Goal: Task Accomplishment & Management: Use online tool/utility

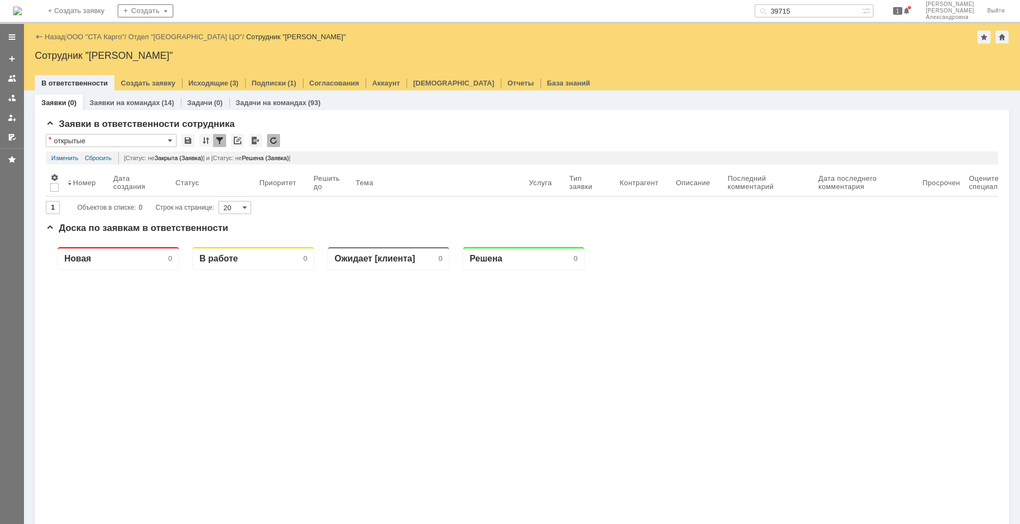
click at [816, 6] on input "39715" at bounding box center [808, 10] width 107 height 13
click at [802, 10] on input "39715" at bounding box center [808, 10] width 107 height 13
click at [799, 10] on input "39715" at bounding box center [808, 10] width 107 height 13
drag, startPoint x: 799, startPoint y: 10, endPoint x: 854, endPoint y: 28, distance: 57.7
click at [854, 28] on div "На домашнюю + Создать заявку Создать 39715 1 [PERSON_NAME] Выйти Меню Создать з…" at bounding box center [510, 262] width 1020 height 524
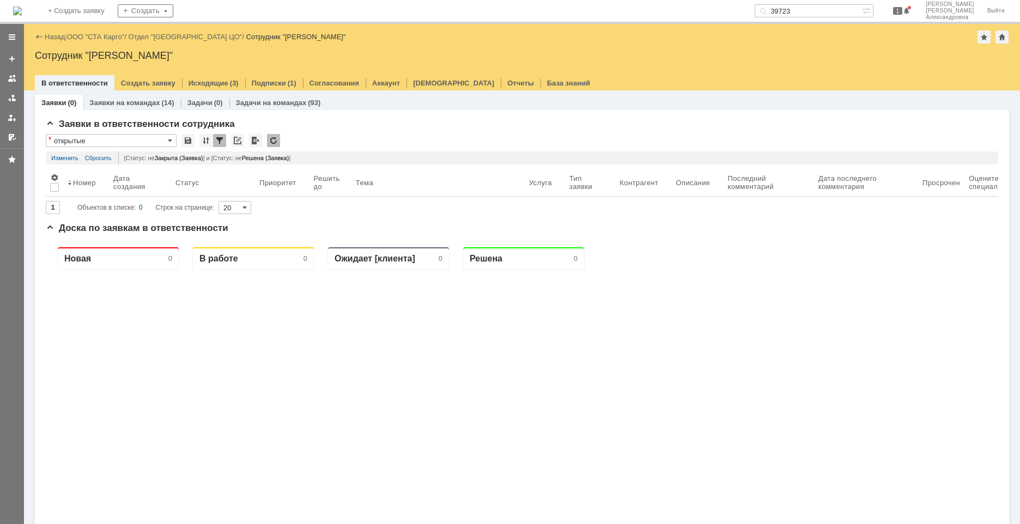
type input "39723"
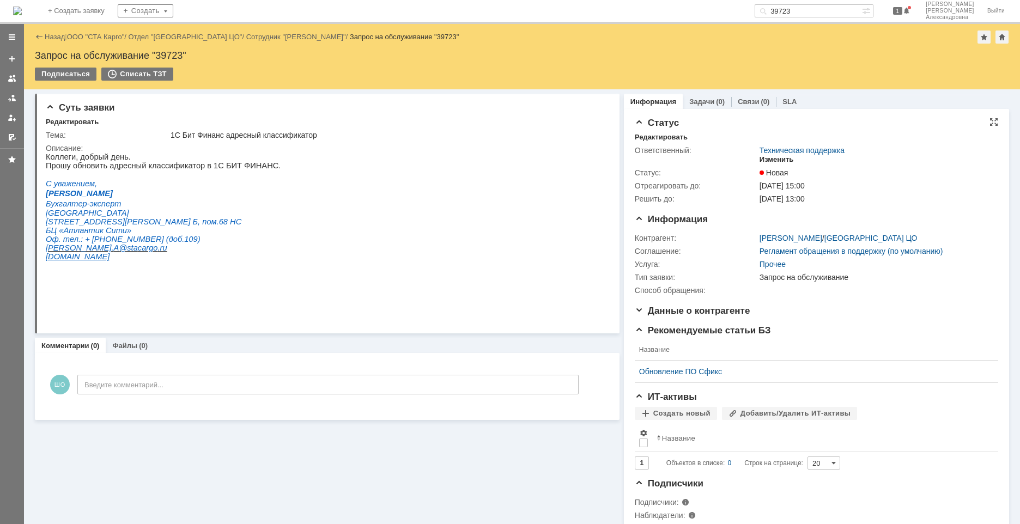
click at [773, 157] on div "Изменить" at bounding box center [777, 159] width 34 height 9
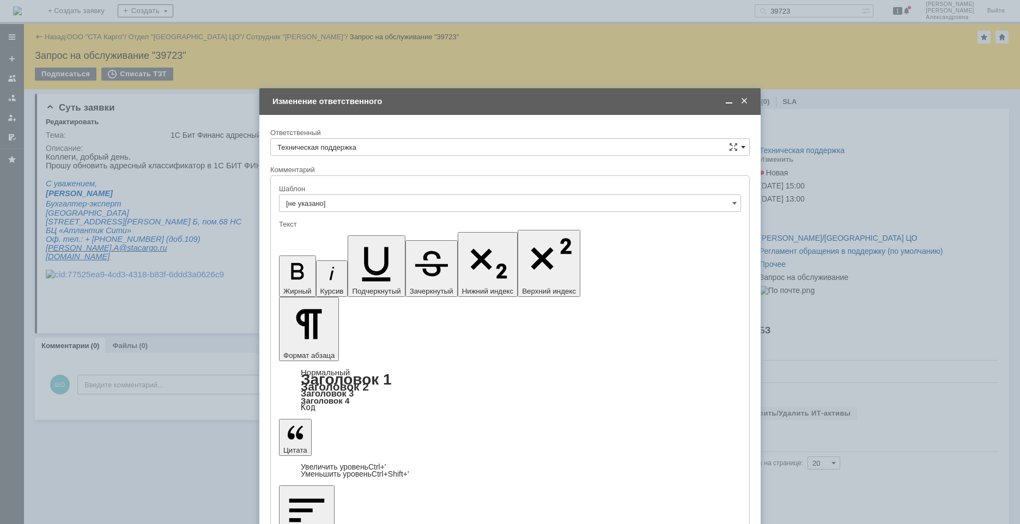
click at [742, 147] on span at bounding box center [743, 147] width 4 height 9
click at [392, 210] on div "[PERSON_NAME]" at bounding box center [510, 203] width 479 height 17
type input "[PERSON_NAME]"
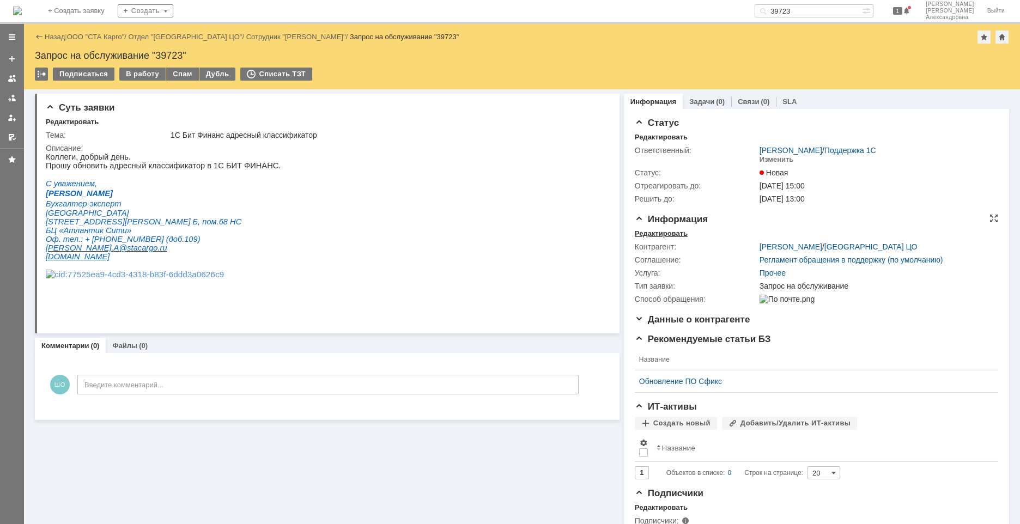
click at [679, 232] on div "Редактировать" at bounding box center [661, 233] width 53 height 9
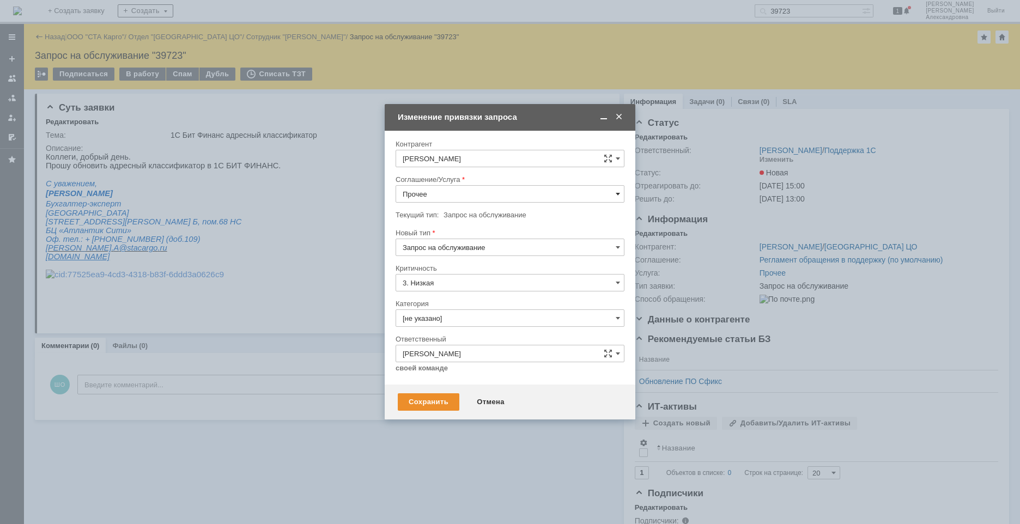
click at [620, 197] on span at bounding box center [618, 194] width 4 height 9
click at [445, 284] on span "1С:Бухгалтерия 3.0" at bounding box center [510, 286] width 215 height 9
type input "1С:Бухгалтерия 3.0"
click at [460, 324] on input "[не указано]" at bounding box center [510, 318] width 229 height 17
drag, startPoint x: 435, startPoint y: 377, endPoint x: 438, endPoint y: 368, distance: 9.3
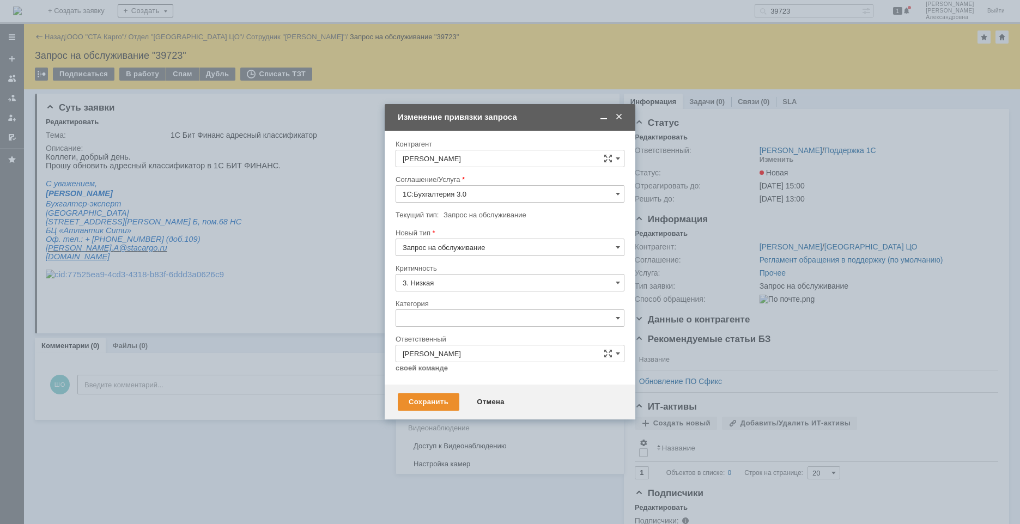
click at [438, 368] on div "Изменение" at bounding box center [510, 374] width 228 height 17
type input "Изменение"
click at [595, 247] on input "Запрос на обслуживание" at bounding box center [510, 247] width 229 height 17
click at [462, 298] on div "Инцидент" at bounding box center [510, 303] width 228 height 17
type input "Инцидент"
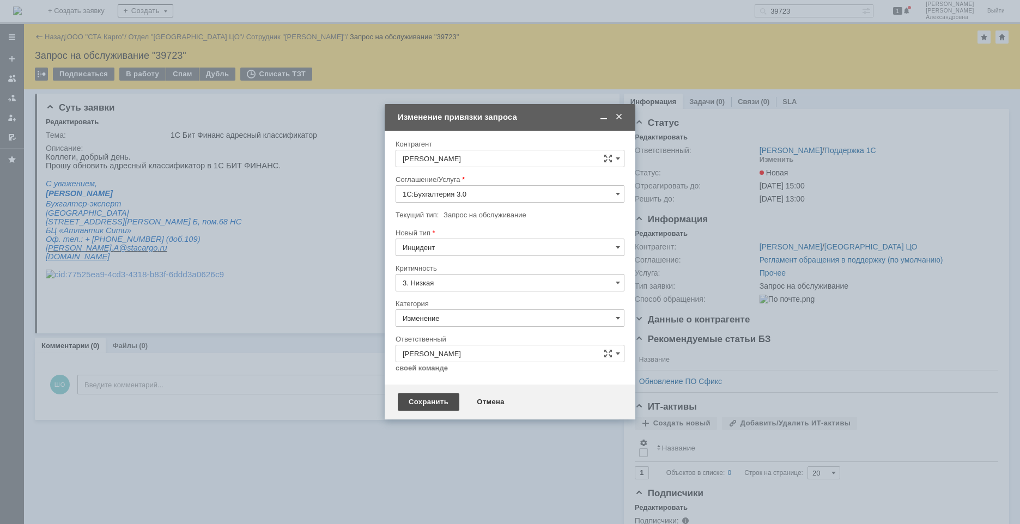
click at [431, 399] on div "Сохранить" at bounding box center [429, 401] width 62 height 17
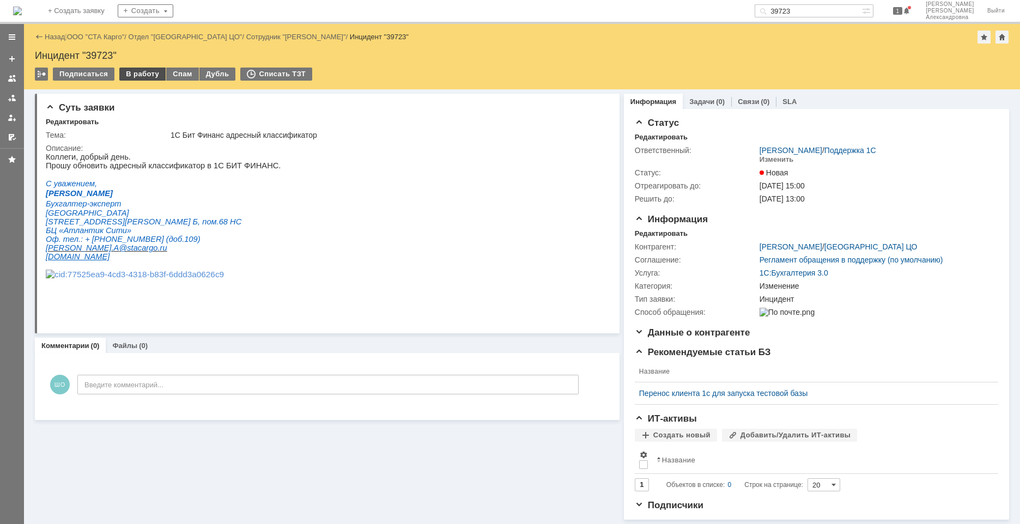
click at [137, 72] on div "В работу" at bounding box center [142, 74] width 46 height 13
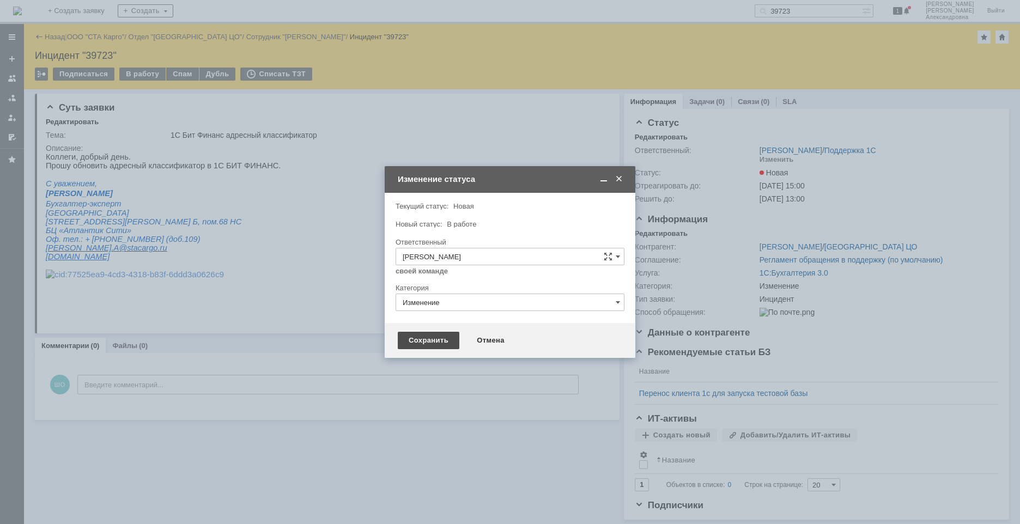
click at [429, 343] on div "Сохранить" at bounding box center [429, 340] width 62 height 17
